Goal: Task Accomplishment & Management: Use online tool/utility

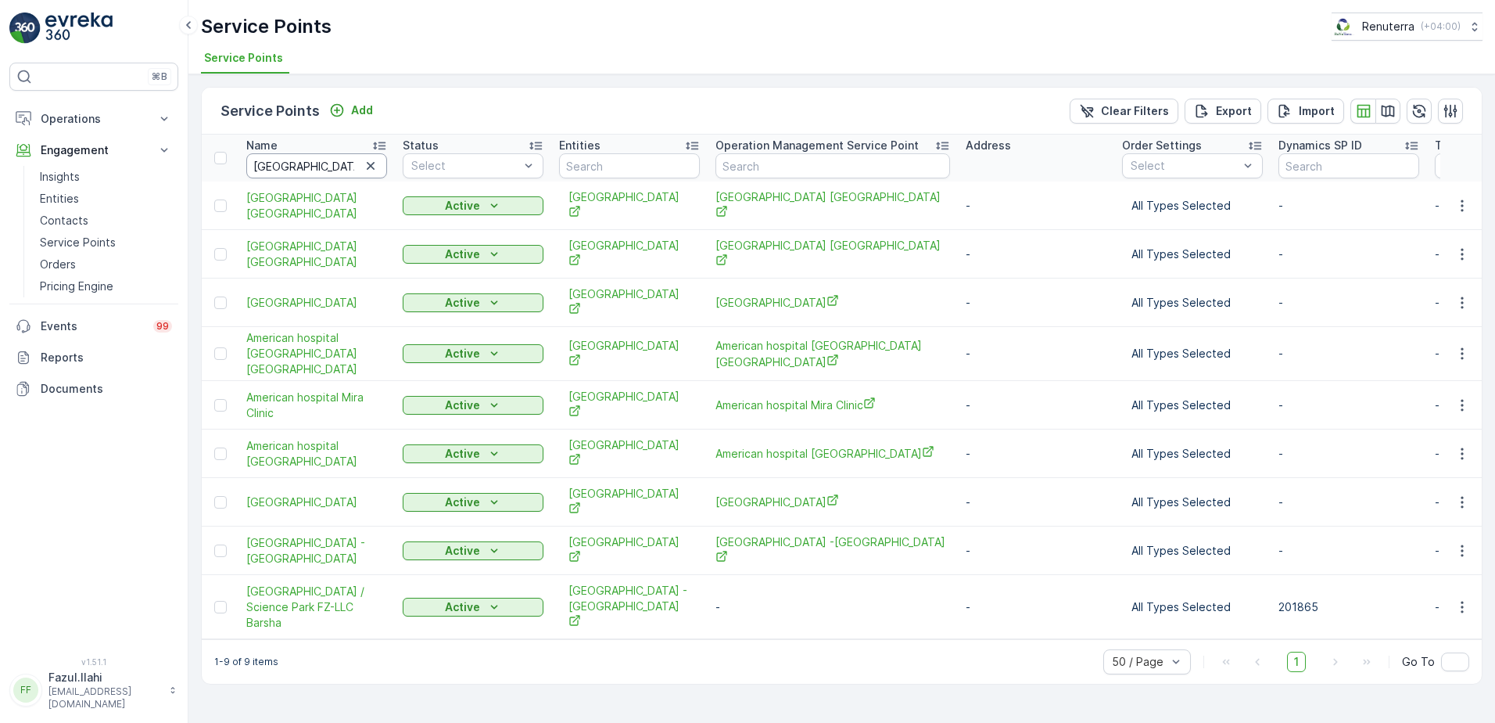
click at [314, 169] on input "American Hospital" at bounding box center [316, 165] width 141 height 25
type input "Unicare"
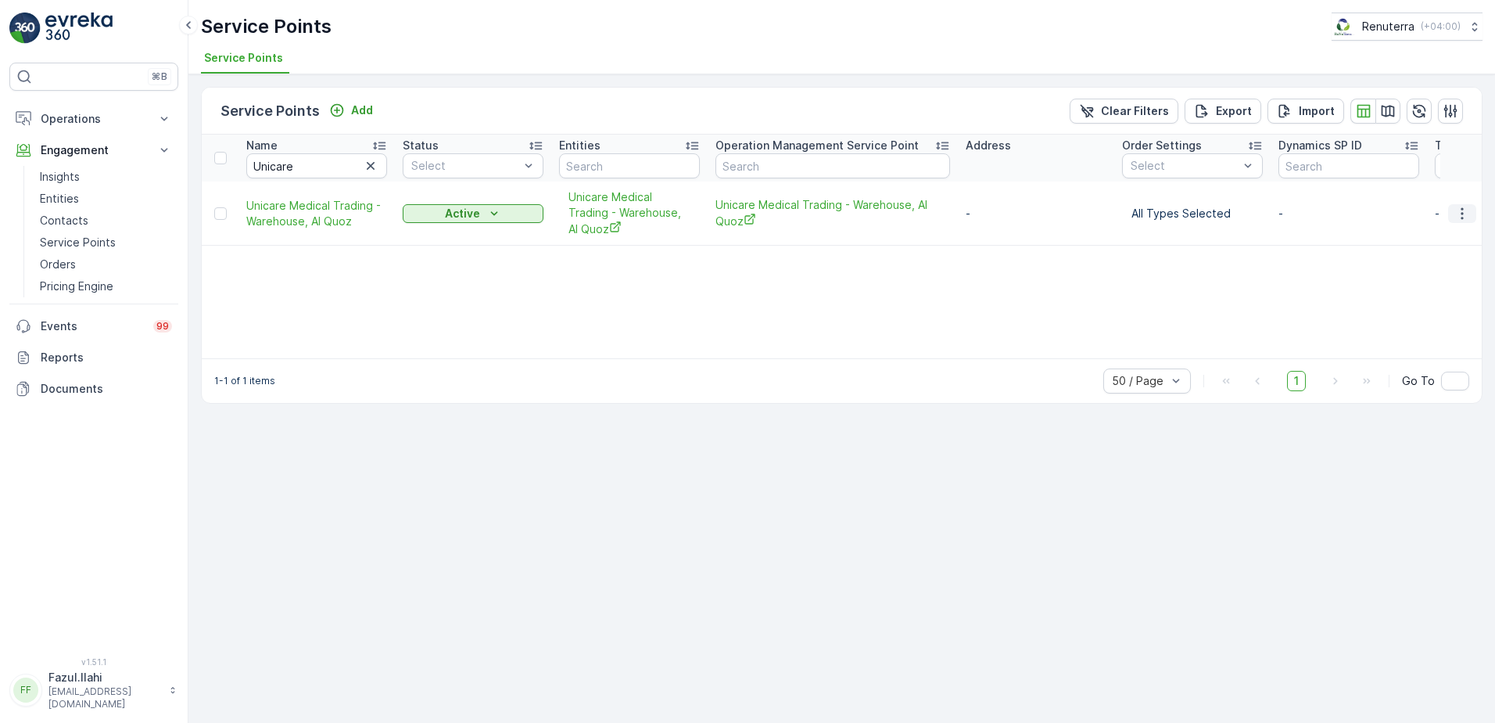
click at [1458, 216] on icon "button" at bounding box center [1462, 214] width 16 height 16
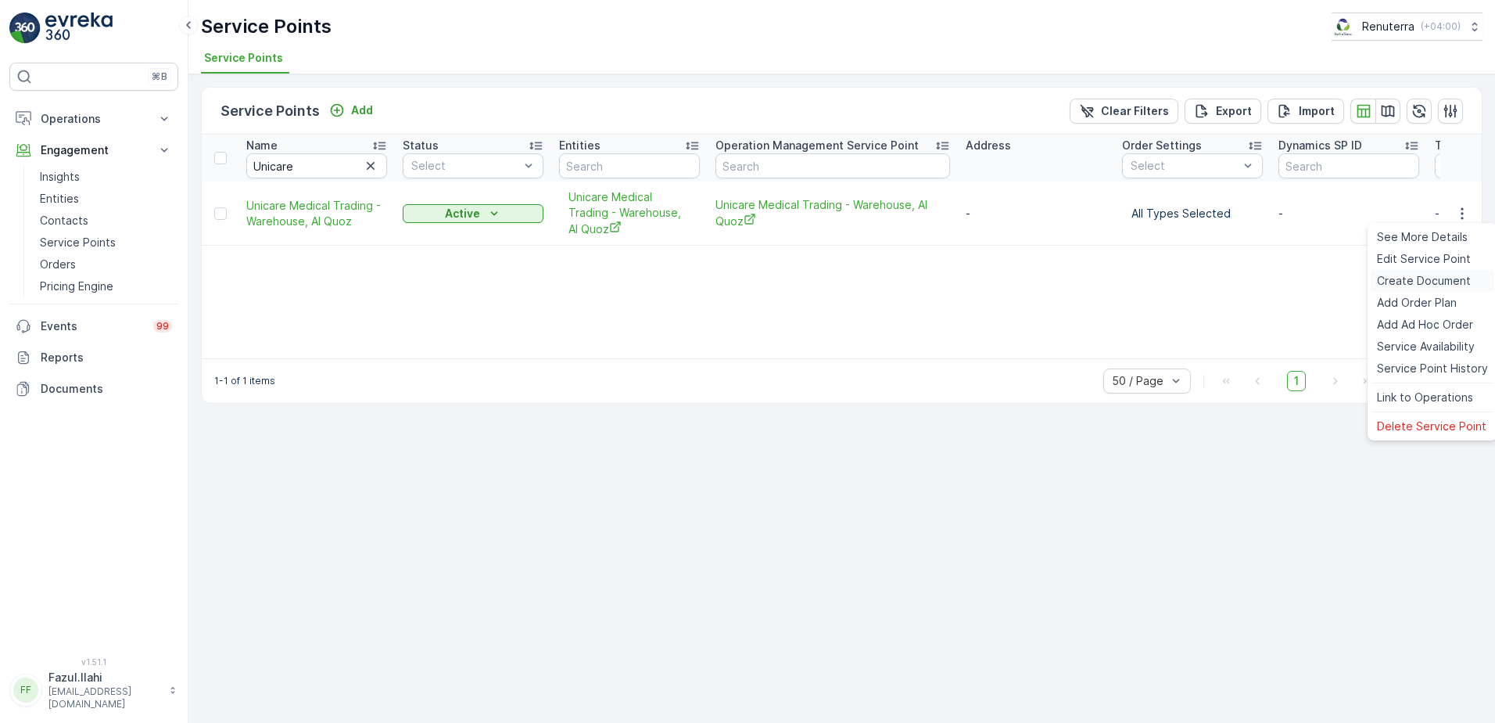
click at [1402, 280] on span "Create Document" at bounding box center [1424, 281] width 94 height 16
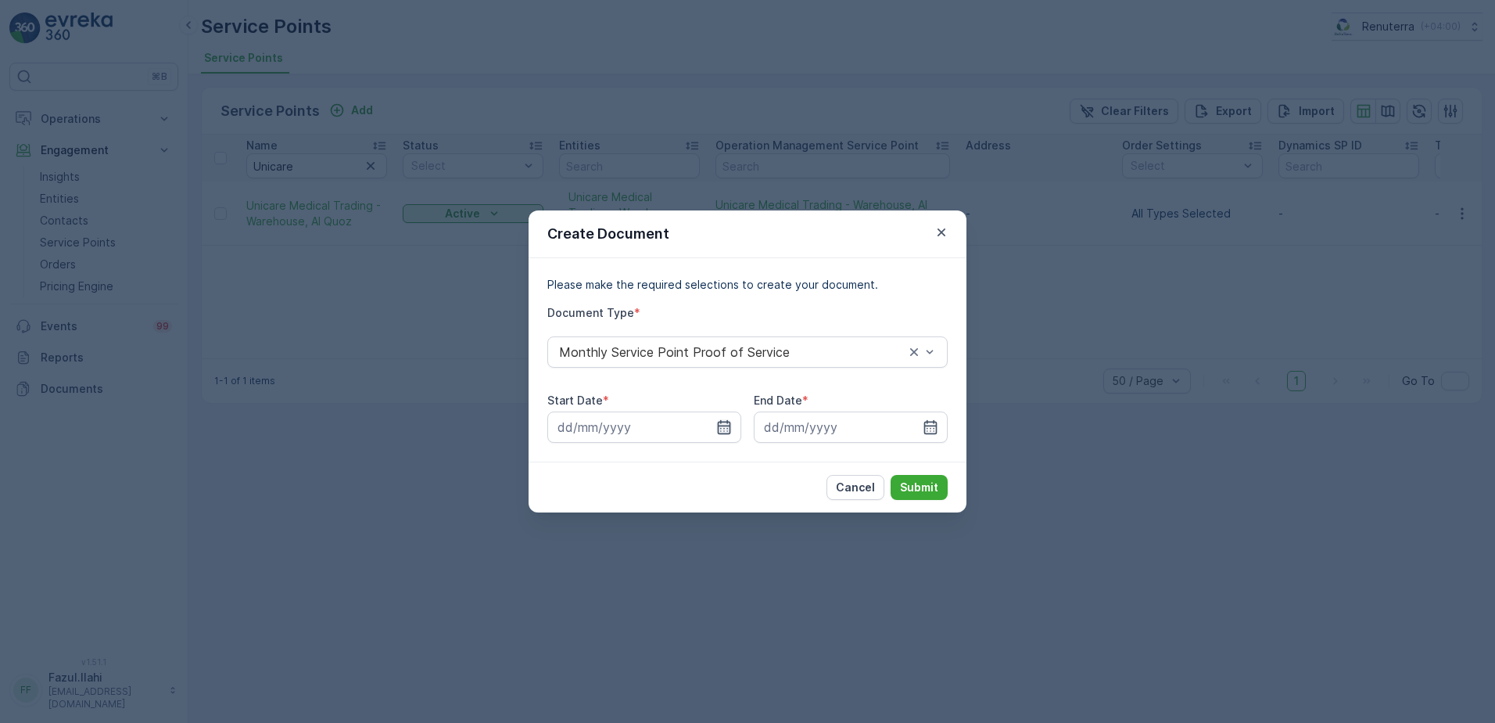
click at [728, 428] on icon "button" at bounding box center [724, 427] width 16 height 16
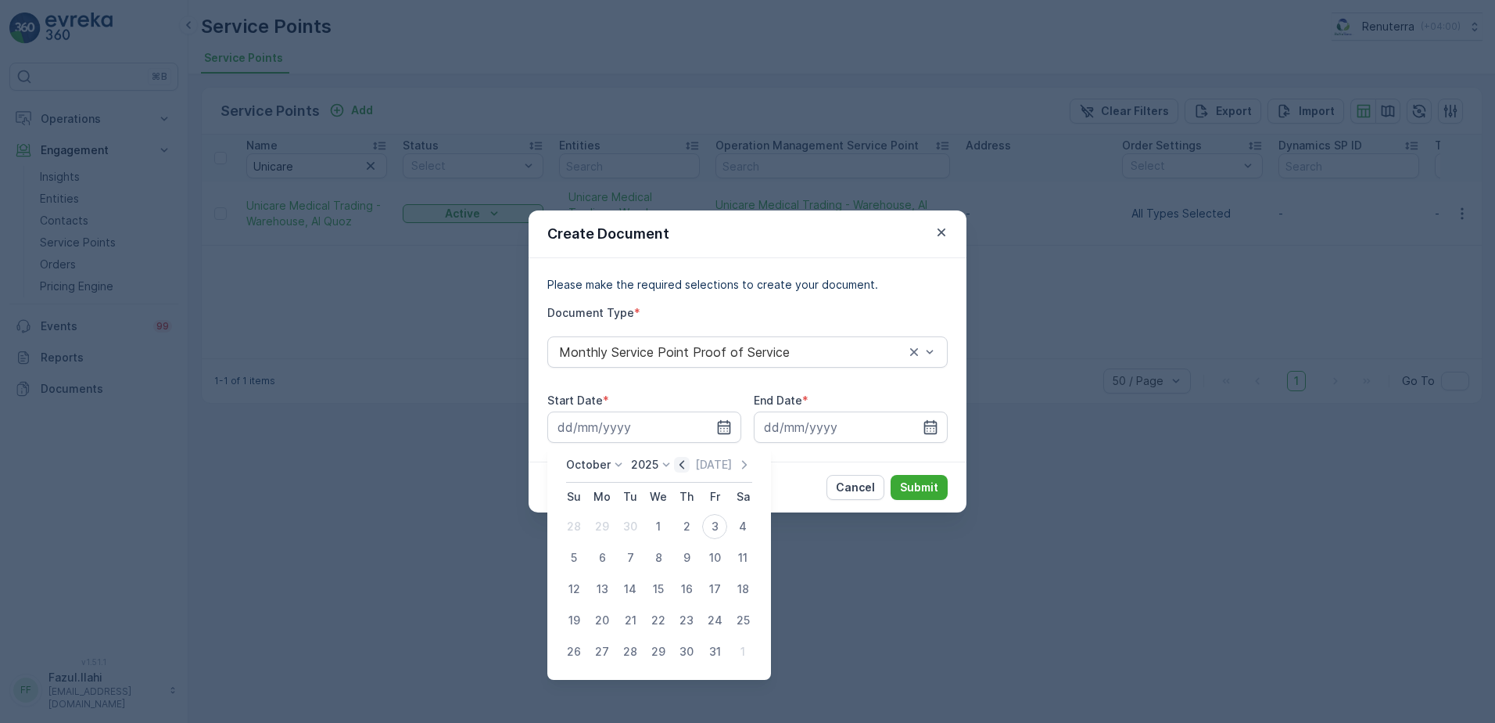
click at [685, 460] on icon "button" at bounding box center [682, 465] width 16 height 16
click at [600, 524] on div "1" at bounding box center [602, 526] width 25 height 25
type input "01.09.2025"
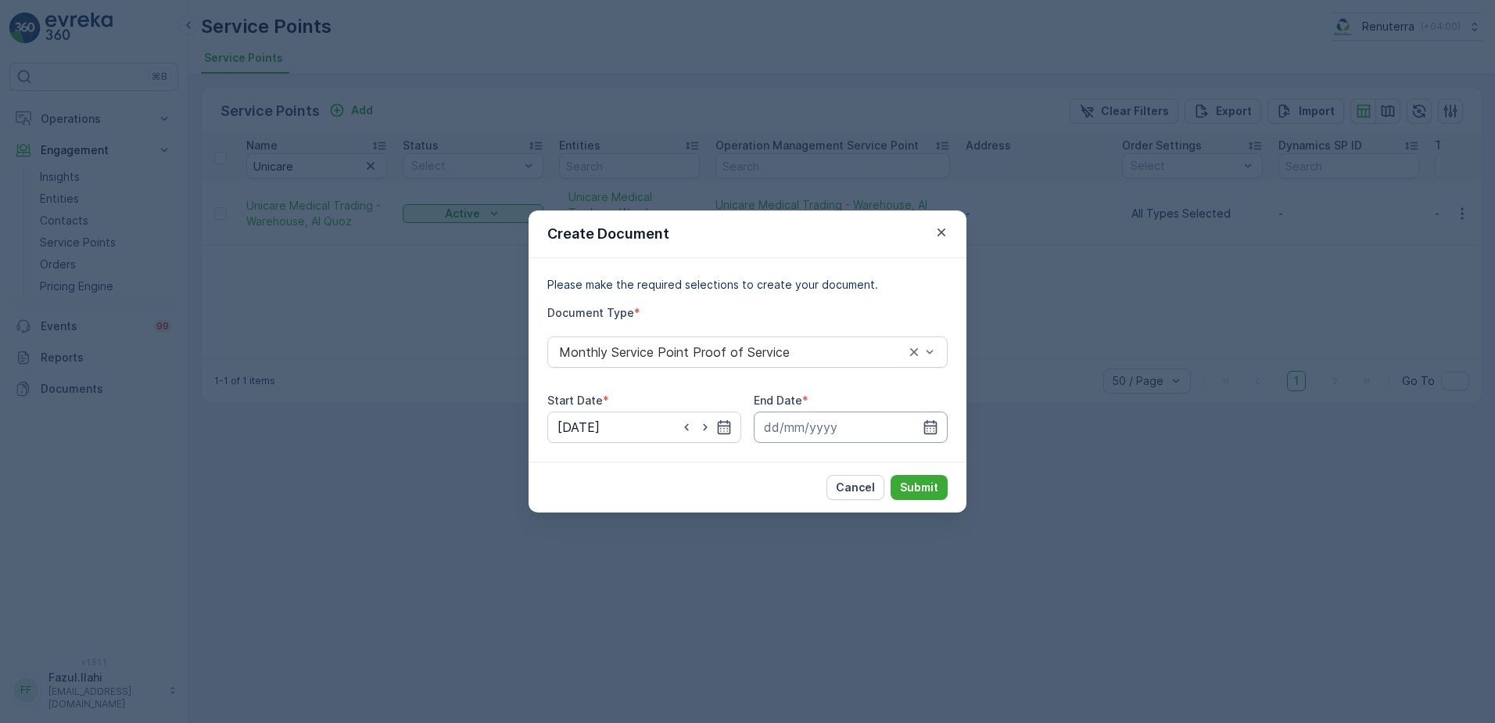
click at [924, 437] on input at bounding box center [851, 426] width 194 height 31
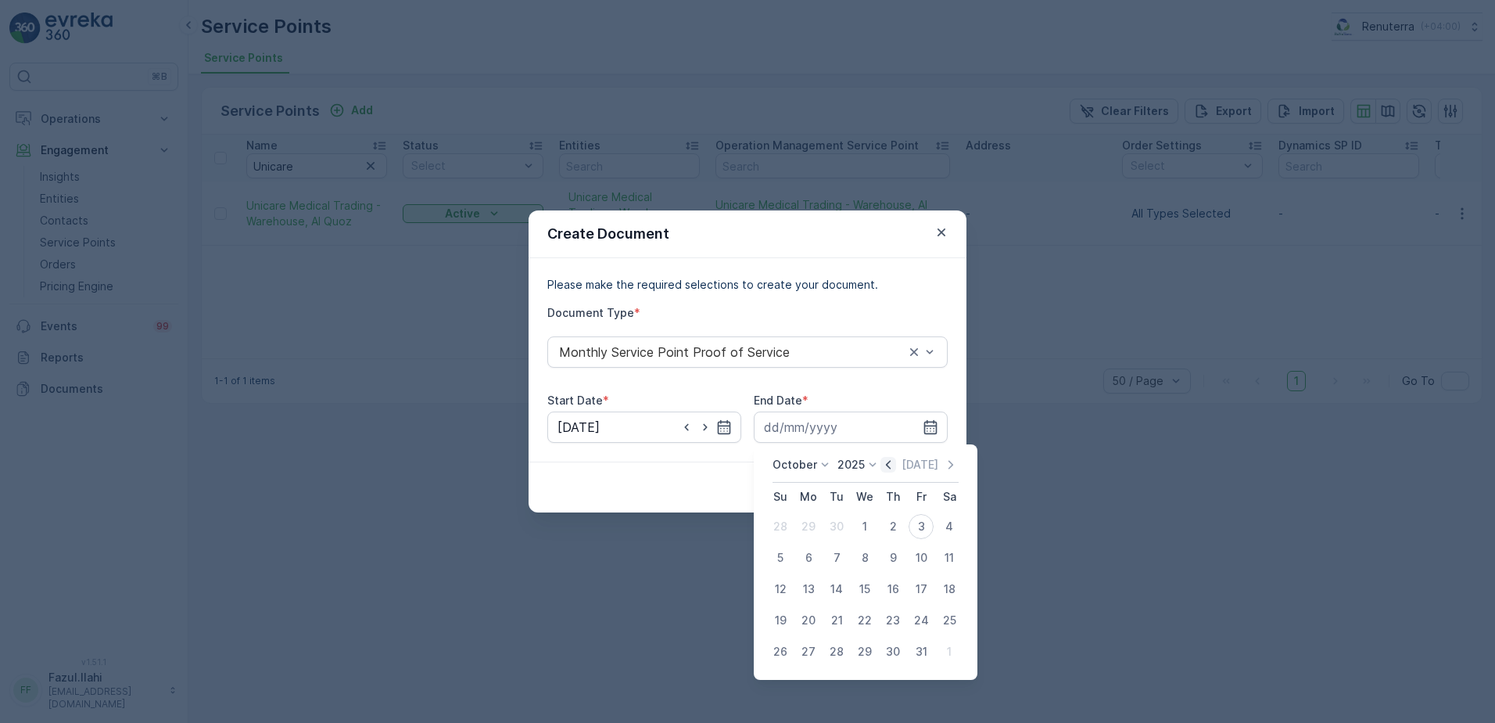
click at [890, 468] on icon "button" at bounding box center [888, 465] width 16 height 16
click at [844, 662] on button "30" at bounding box center [837, 651] width 28 height 28
type input "30.09.2025"
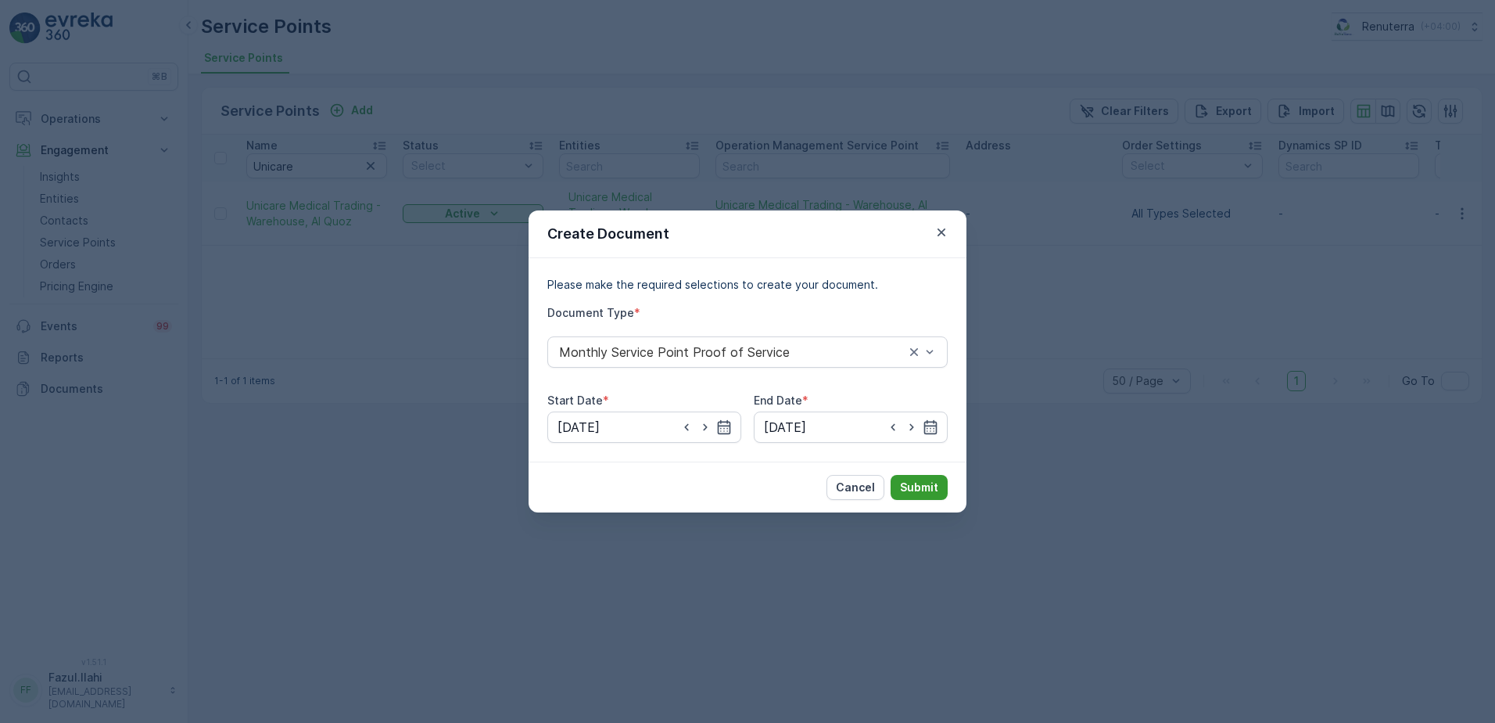
click at [934, 482] on p "Submit" at bounding box center [919, 487] width 38 height 16
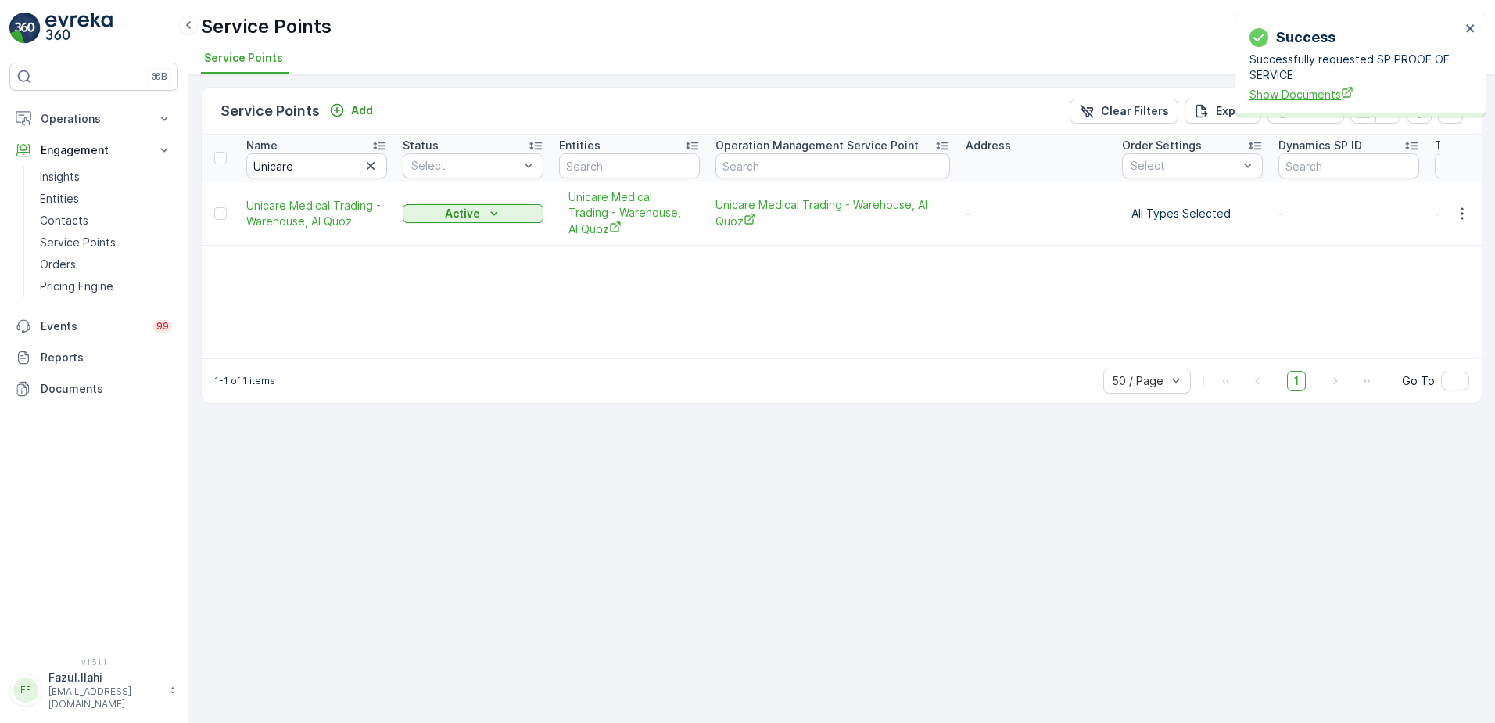
click at [1309, 91] on span "Show Documents" at bounding box center [1355, 94] width 211 height 16
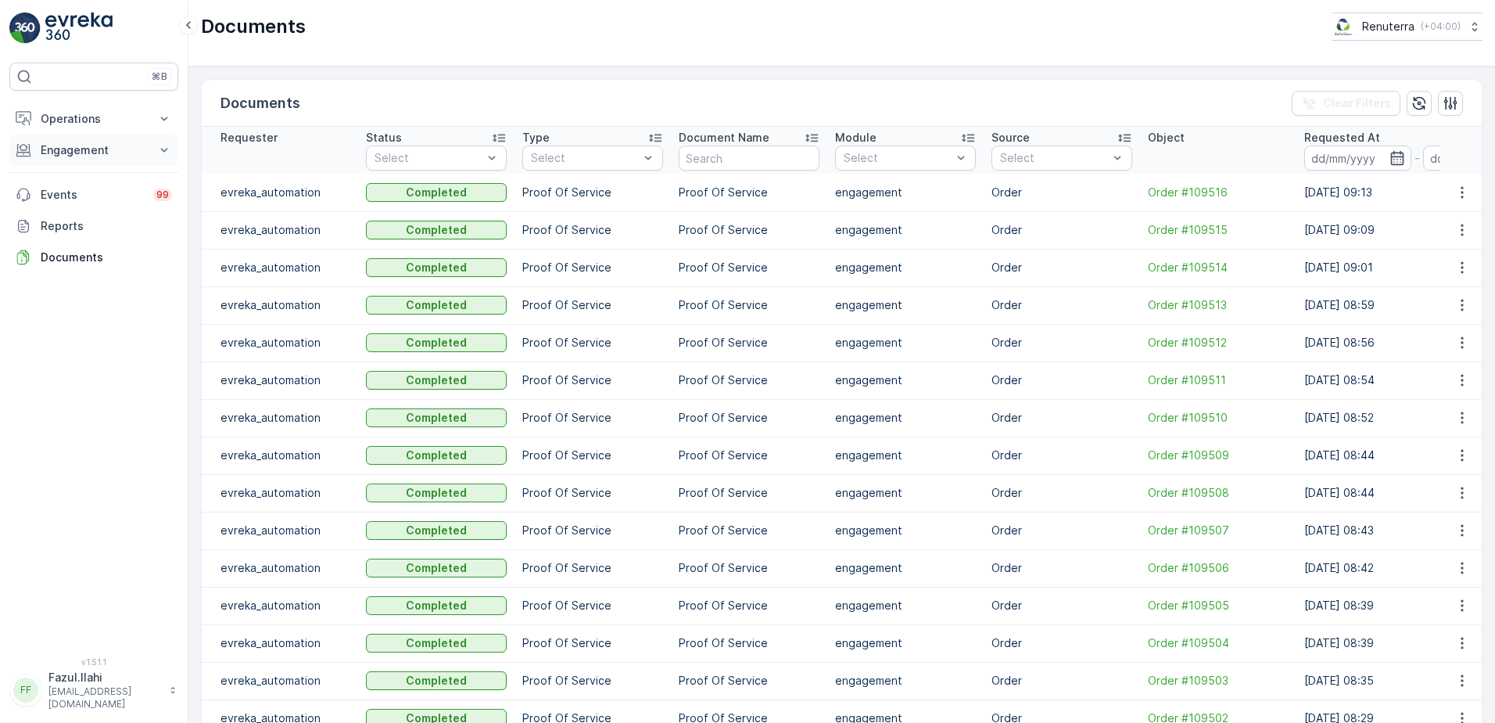
click at [107, 151] on p "Engagement" at bounding box center [94, 150] width 106 height 16
click at [90, 249] on p "Service Points" at bounding box center [78, 243] width 76 height 16
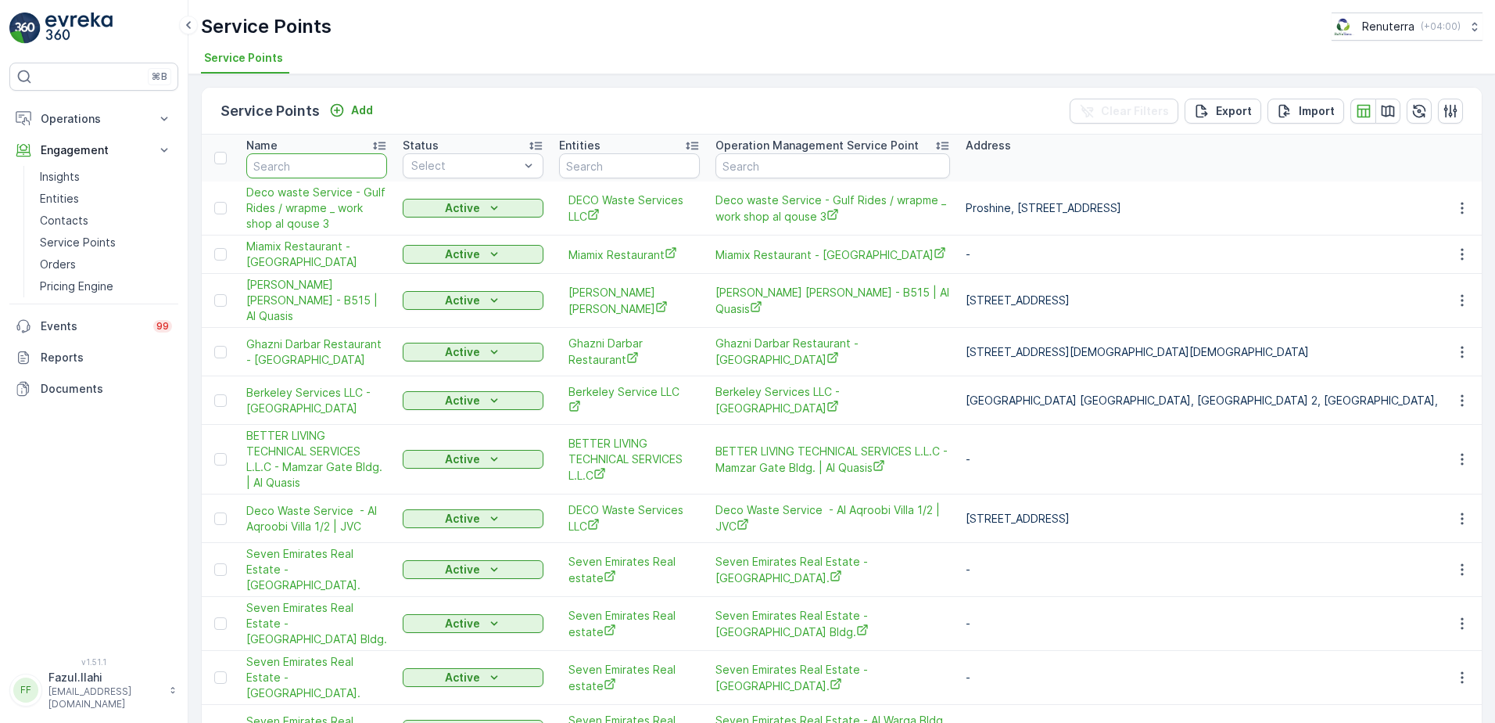
click at [340, 158] on input "text" at bounding box center [316, 165] width 141 height 25
type input "Dulsco"
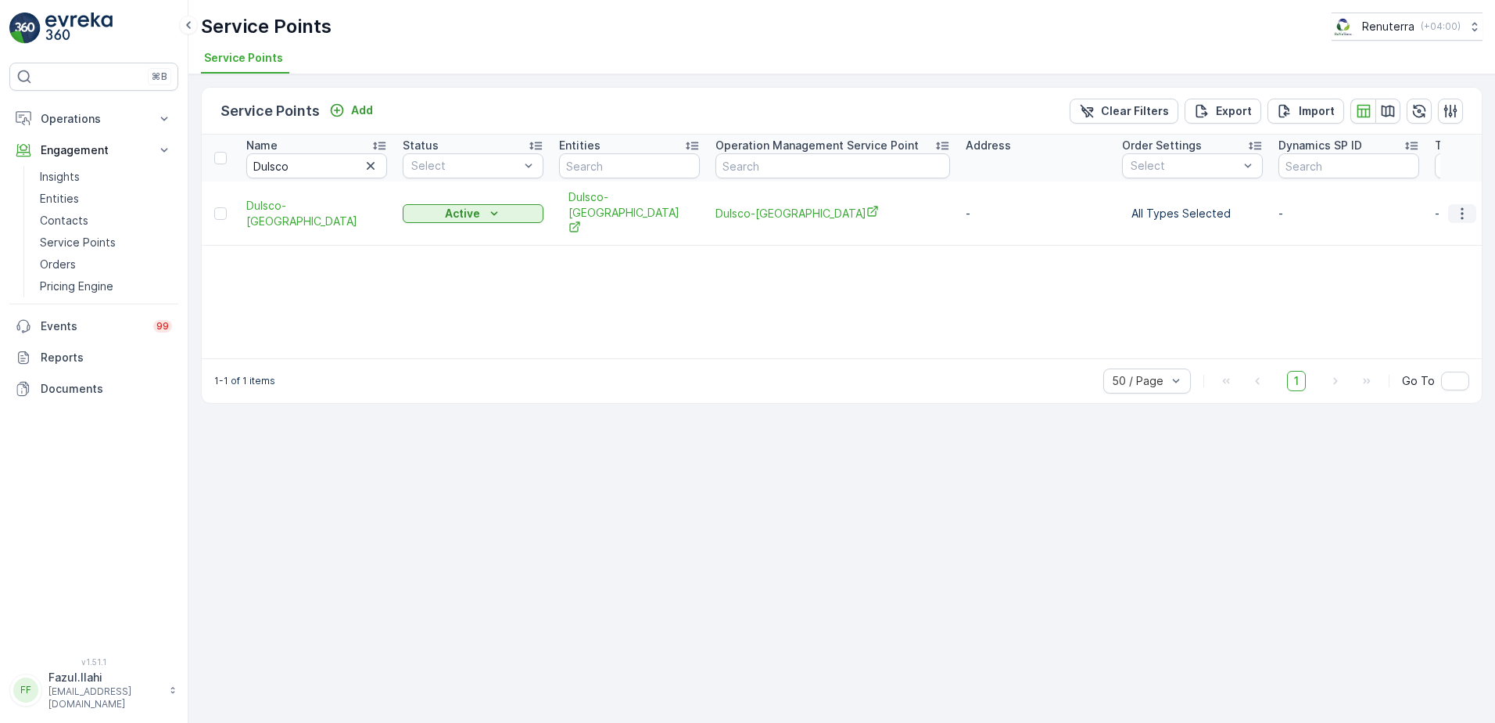
click at [1466, 206] on icon "button" at bounding box center [1462, 214] width 16 height 16
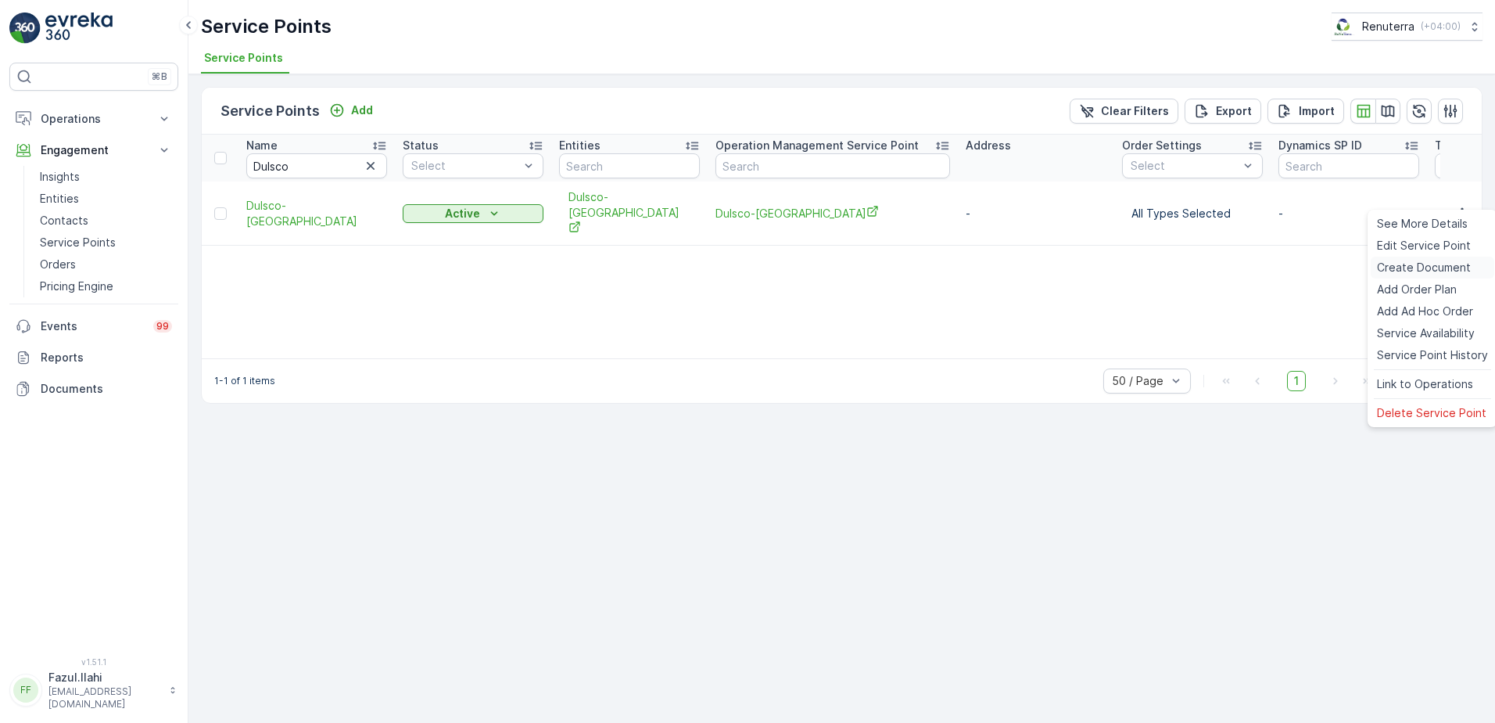
click at [1406, 269] on span "Create Document" at bounding box center [1424, 268] width 94 height 16
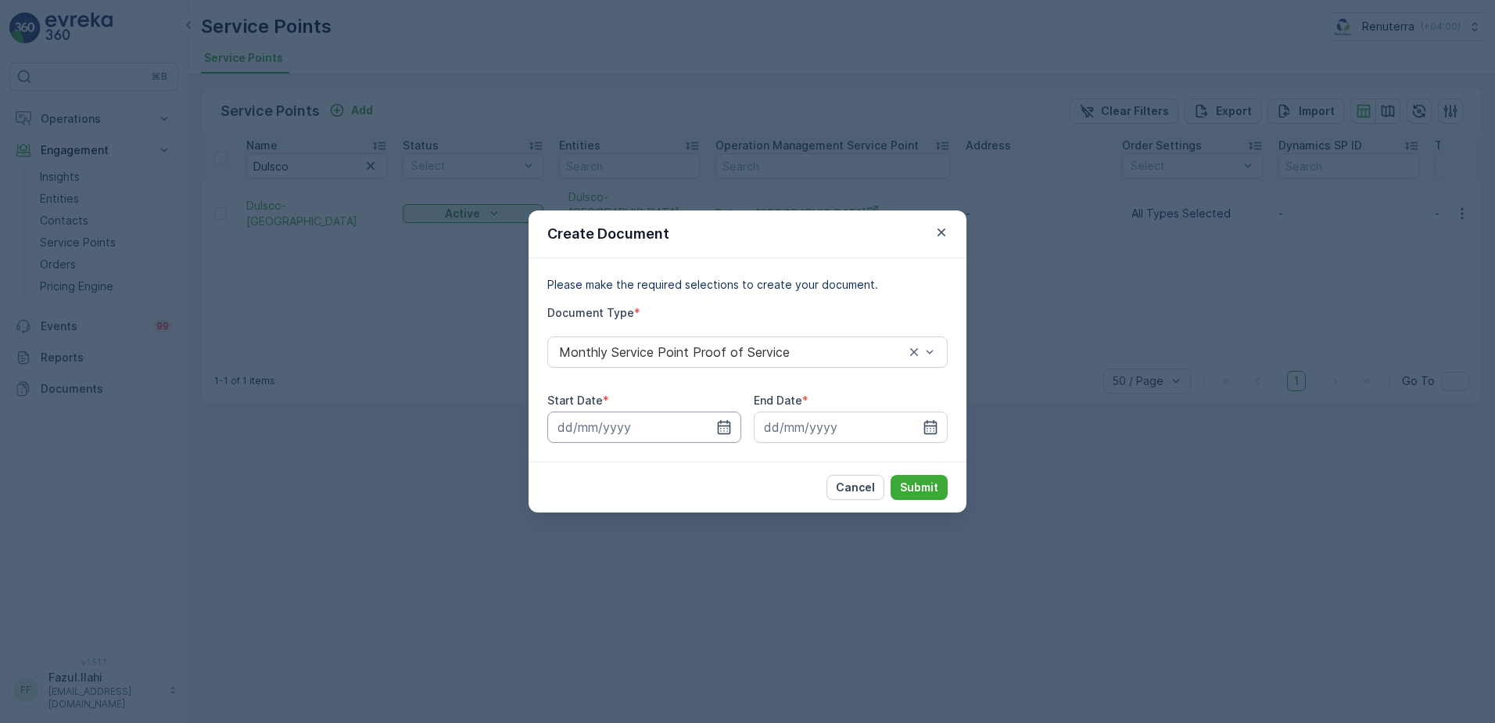
click at [714, 418] on input at bounding box center [644, 426] width 194 height 31
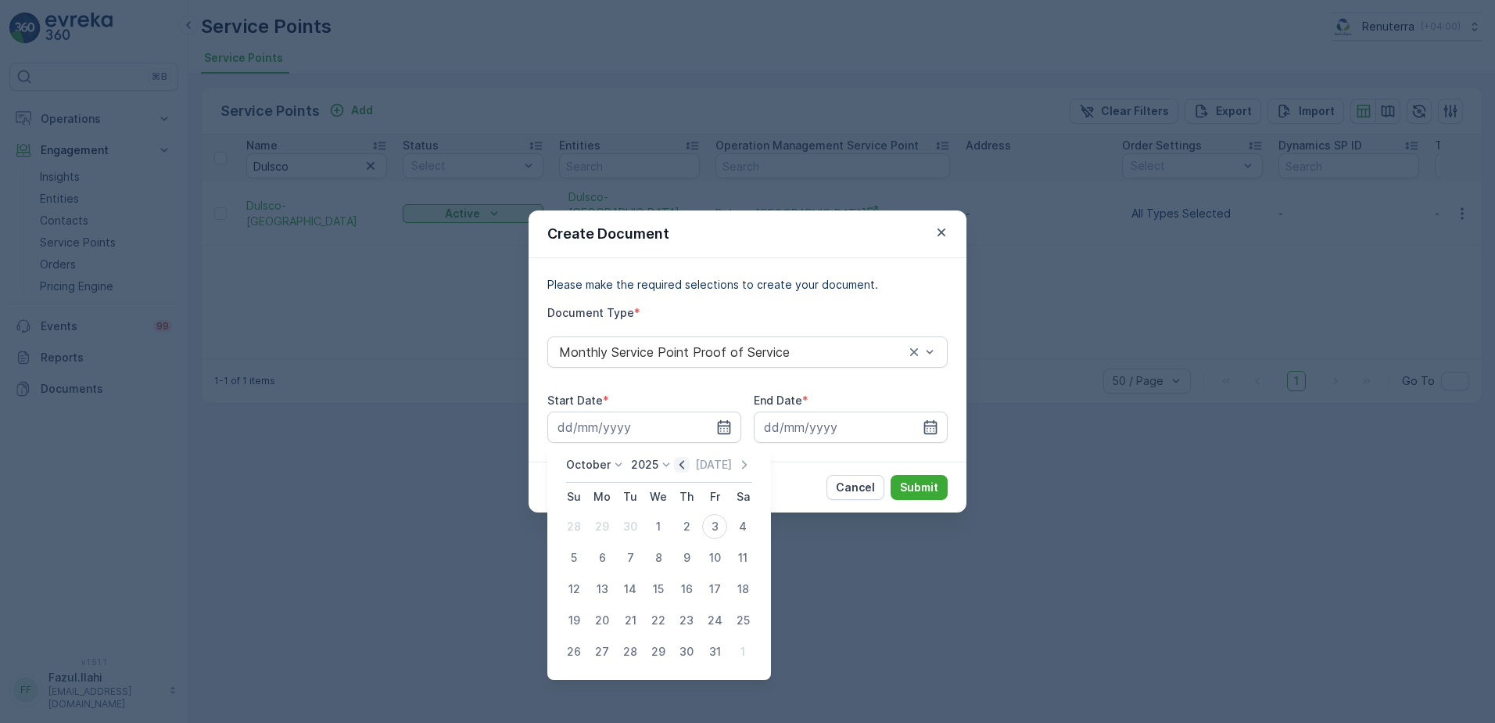
click at [679, 461] on icon "button" at bounding box center [682, 465] width 16 height 16
click at [594, 524] on div "1" at bounding box center [602, 526] width 25 height 25
type input "01.09.2025"
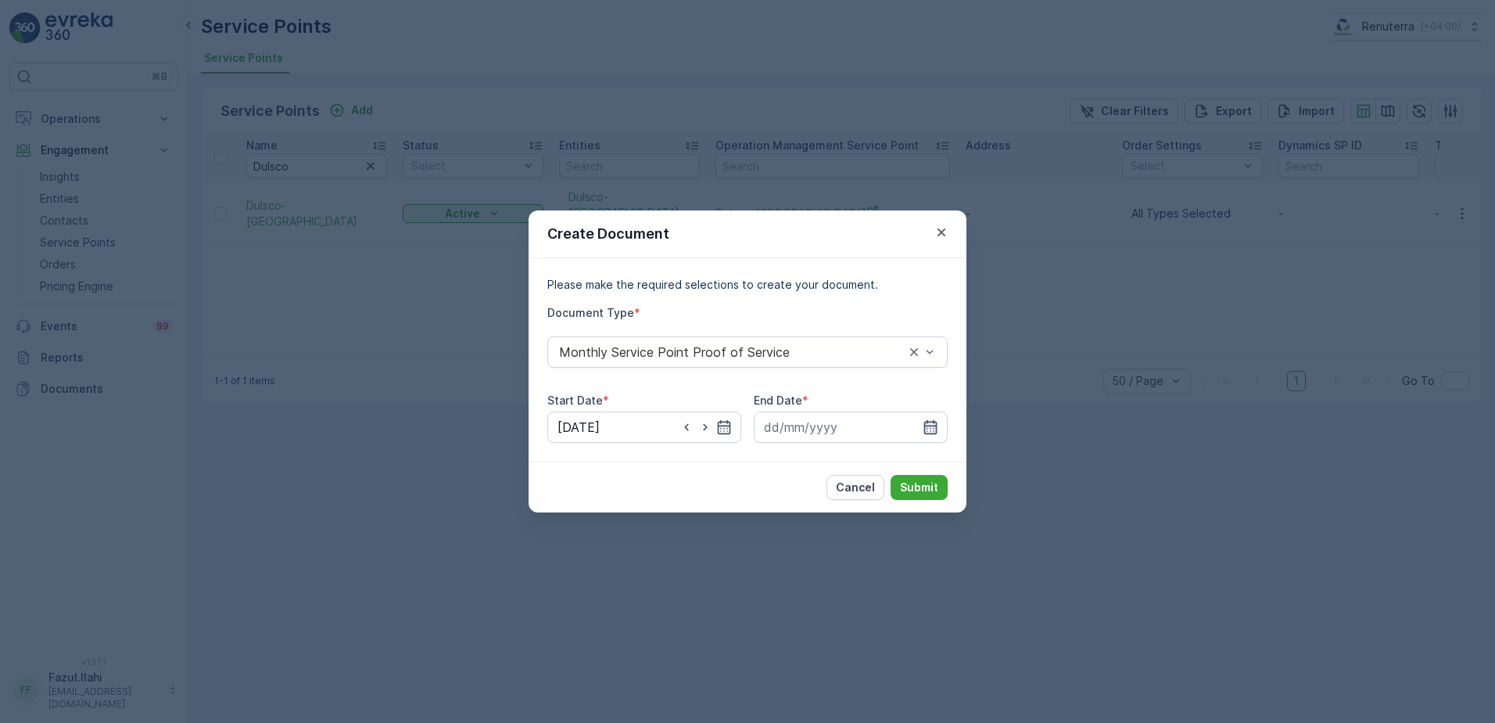
click at [934, 422] on icon "button" at bounding box center [930, 427] width 13 height 14
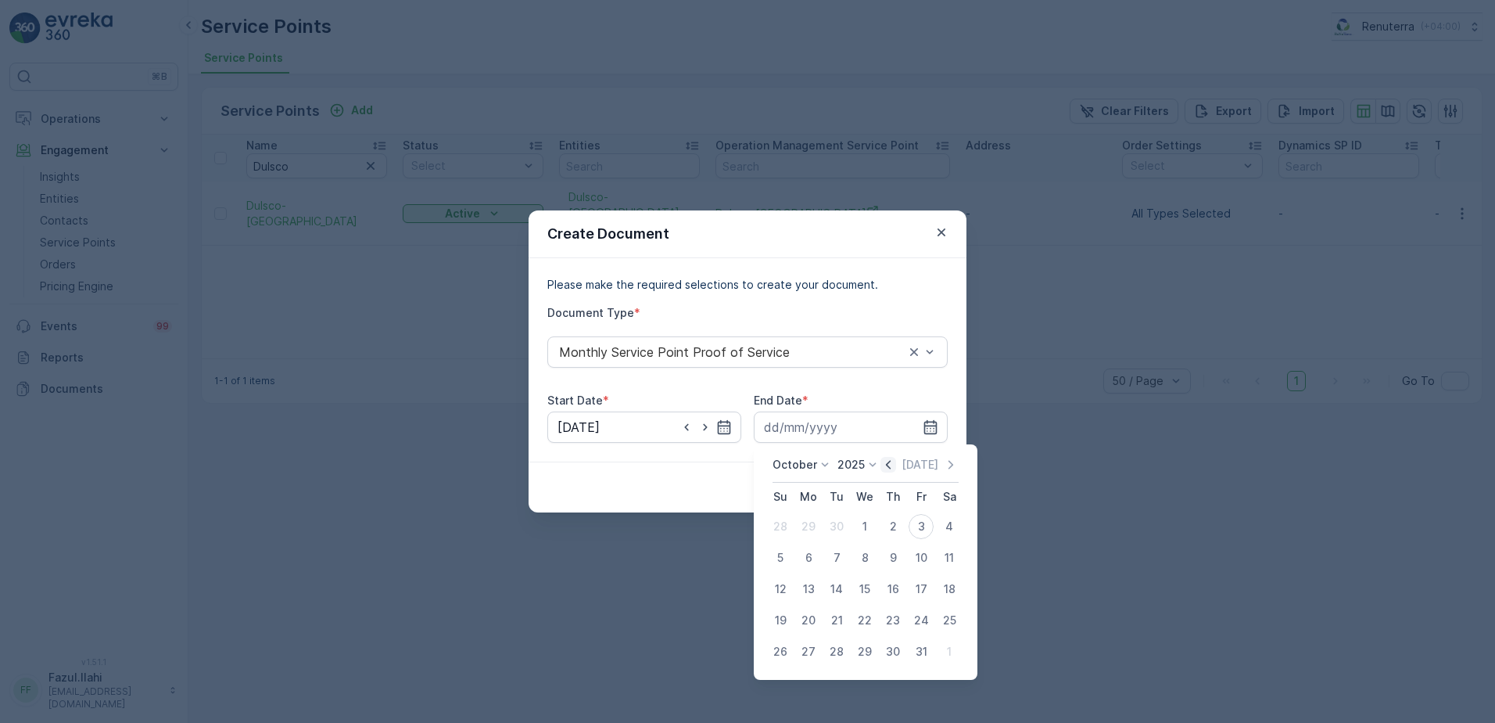
click at [891, 468] on icon "button" at bounding box center [888, 465] width 16 height 16
click at [837, 657] on div "30" at bounding box center [836, 651] width 25 height 25
type input "30.09.2025"
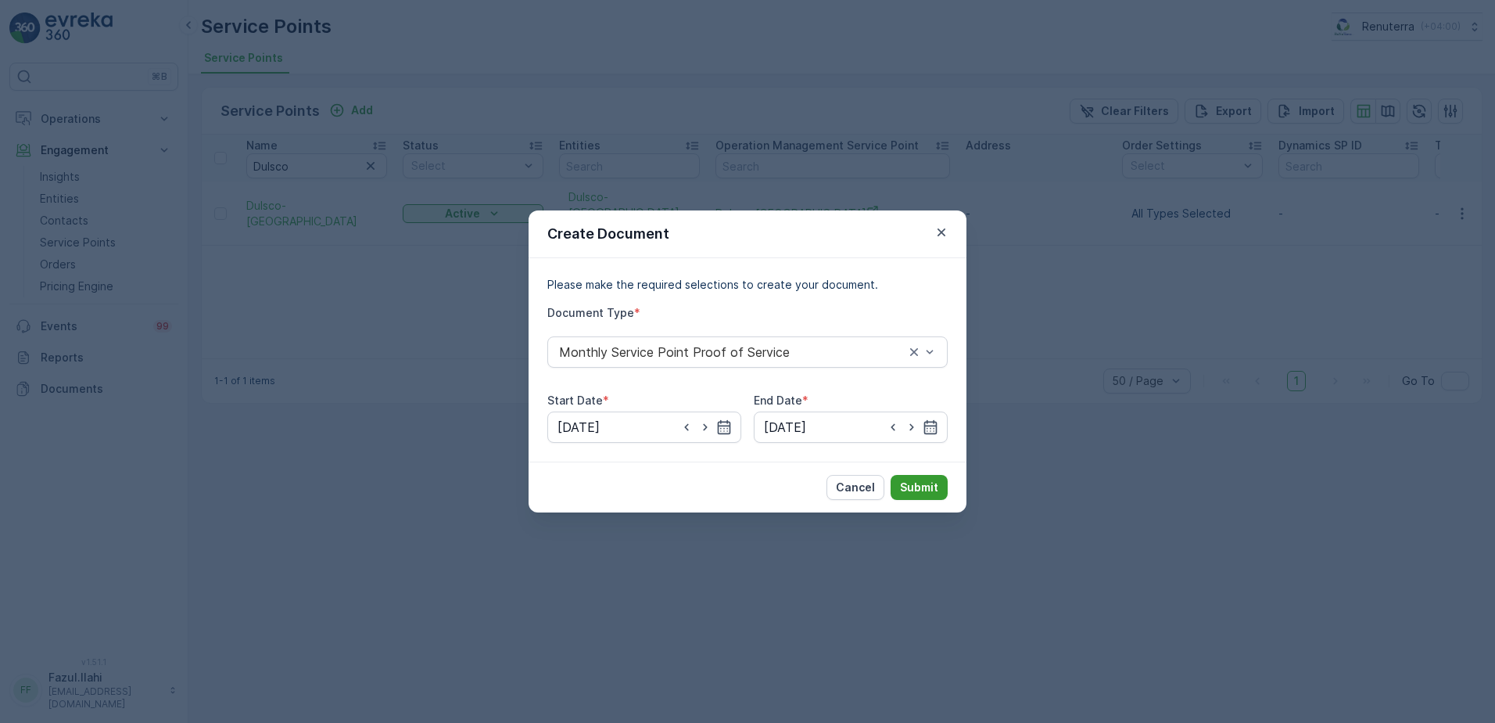
click at [922, 488] on p "Submit" at bounding box center [919, 487] width 38 height 16
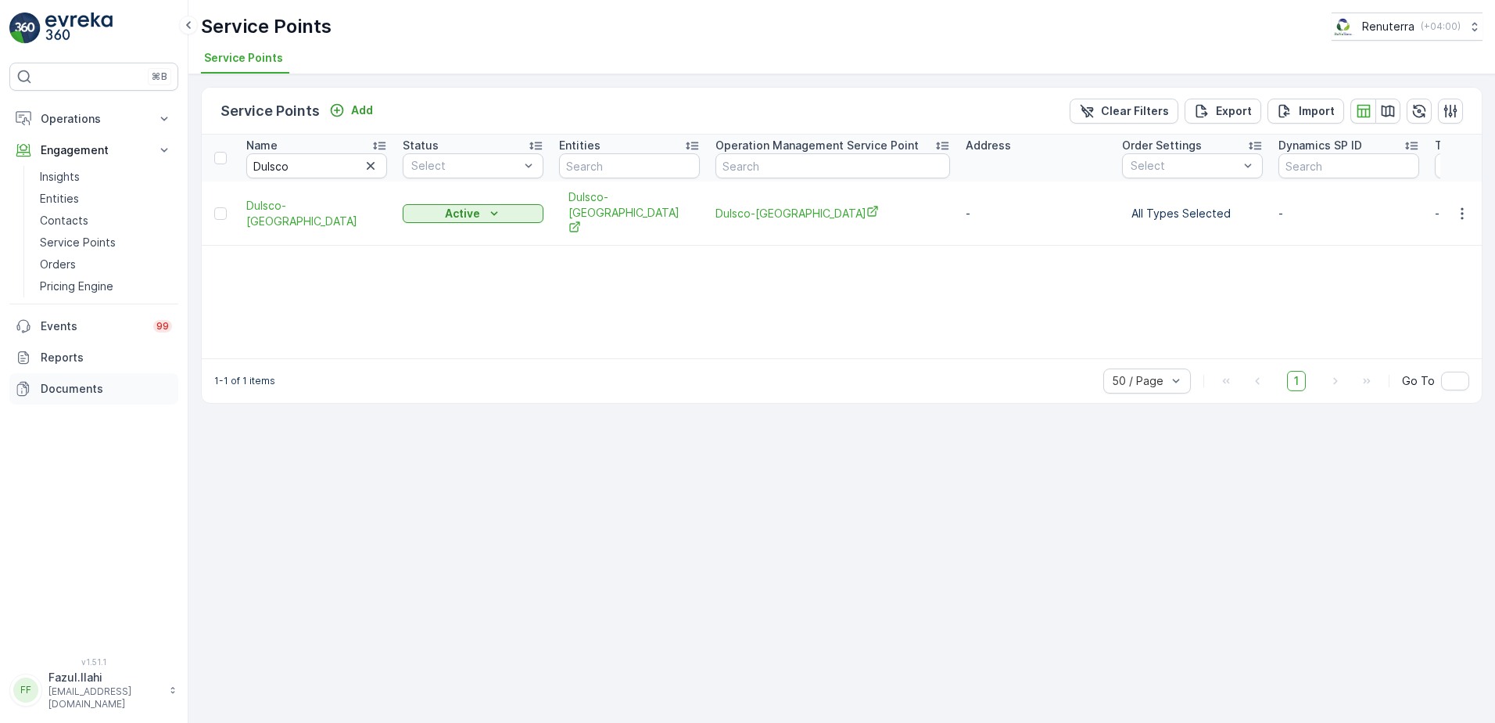
click at [52, 386] on p "Documents" at bounding box center [106, 389] width 131 height 16
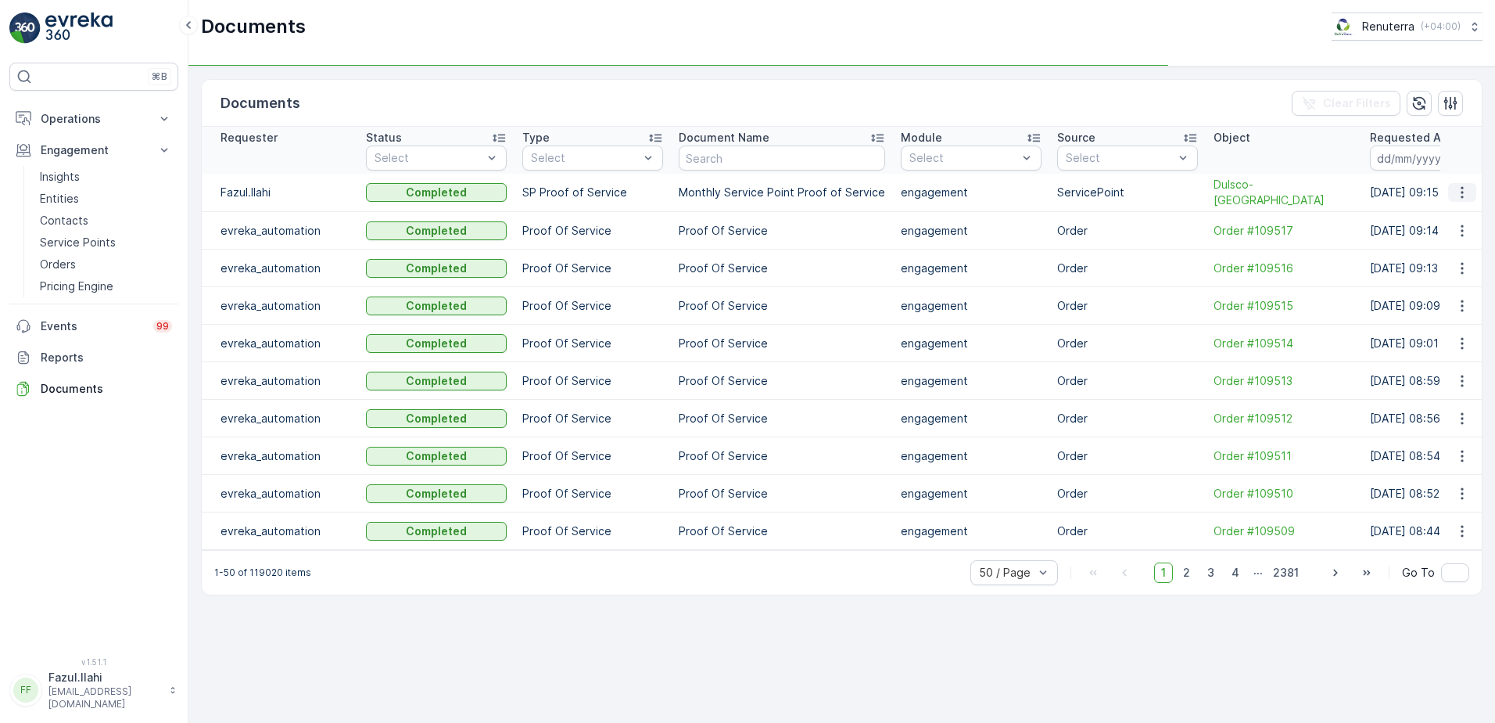
click at [1461, 189] on icon "button" at bounding box center [1462, 193] width 16 height 16
click at [1465, 218] on span "See Details" at bounding box center [1458, 216] width 60 height 16
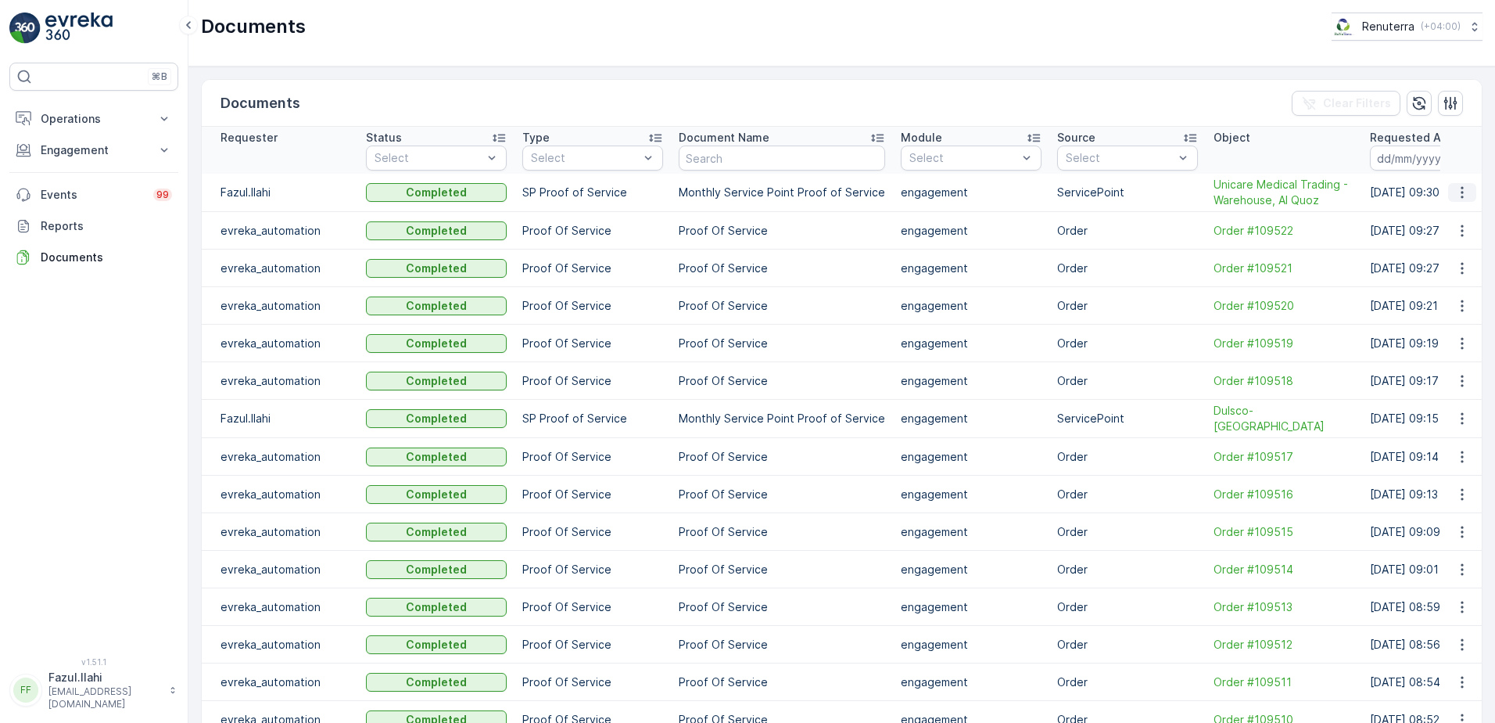
click at [1454, 194] on icon "button" at bounding box center [1462, 193] width 16 height 16
click at [1452, 220] on span "See Details" at bounding box center [1458, 216] width 60 height 16
